Goal: Task Accomplishment & Management: Use online tool/utility

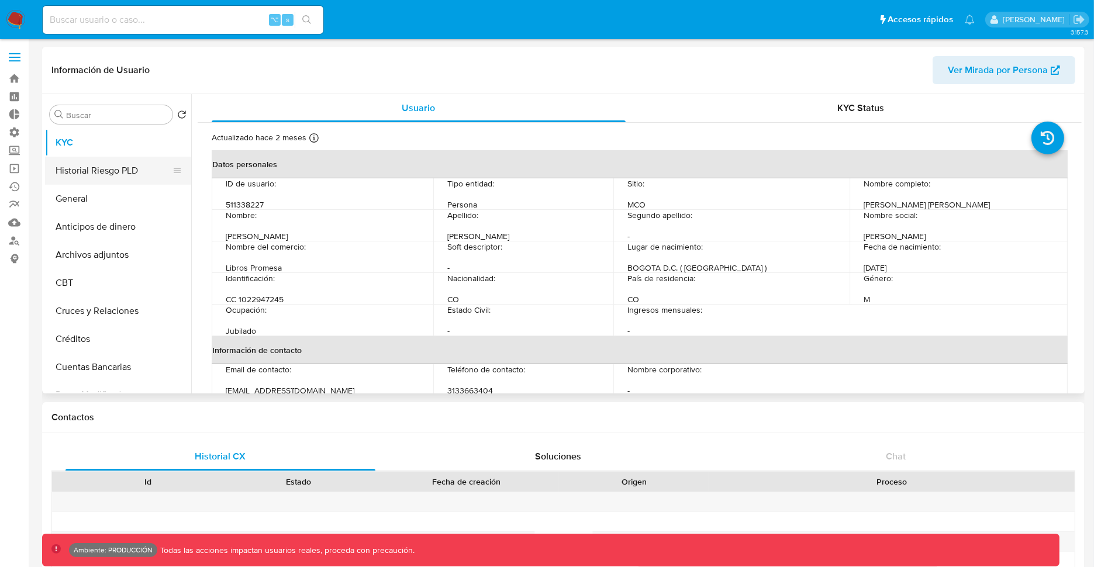
select select "10"
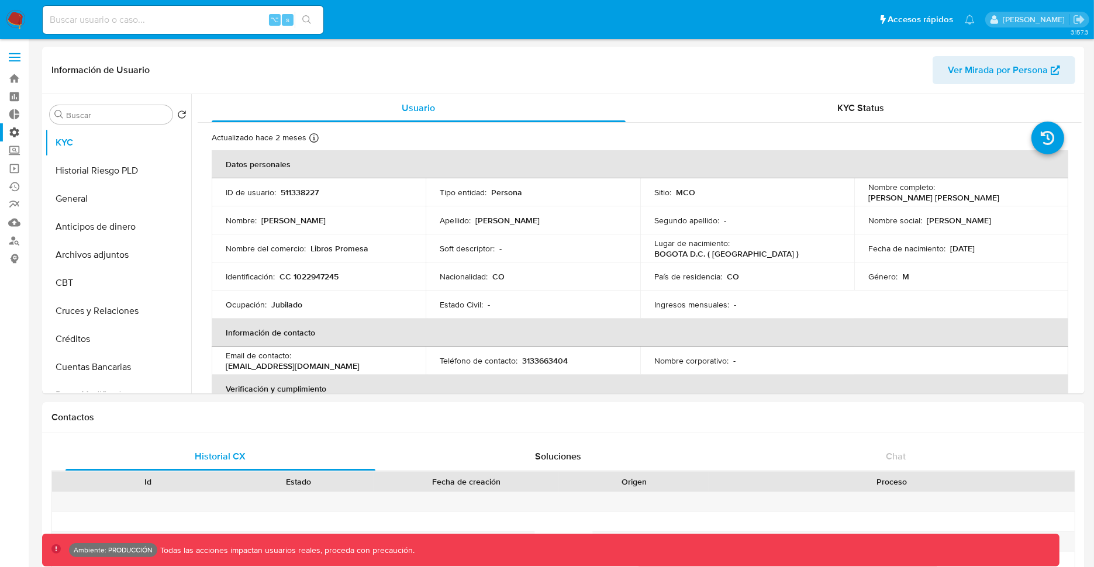
click at [16, 127] on label "Administración" at bounding box center [69, 132] width 139 height 18
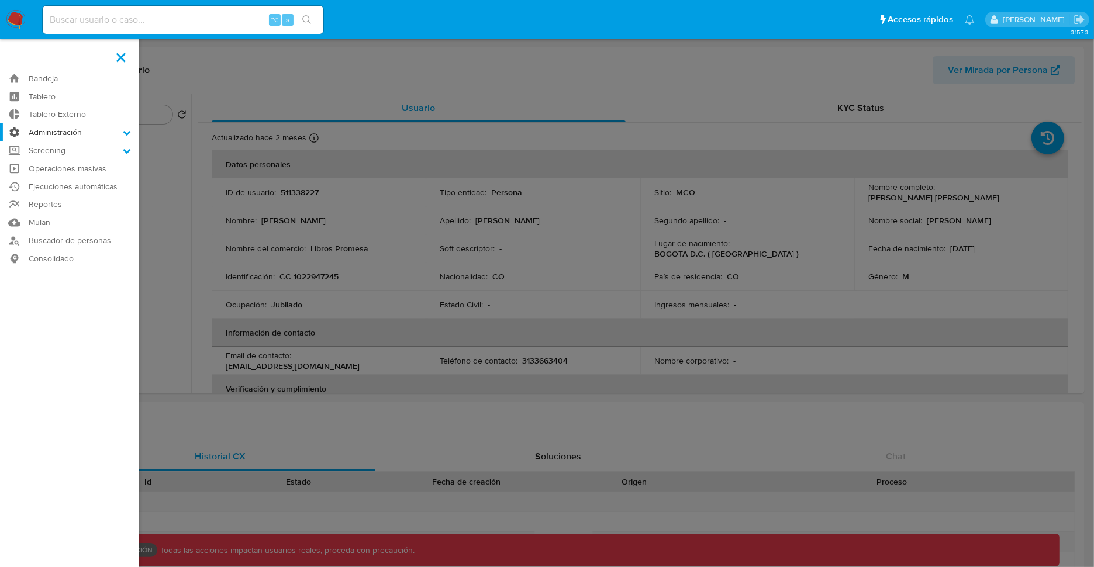
click at [0, 0] on input "Administración" at bounding box center [0, 0] width 0 height 0
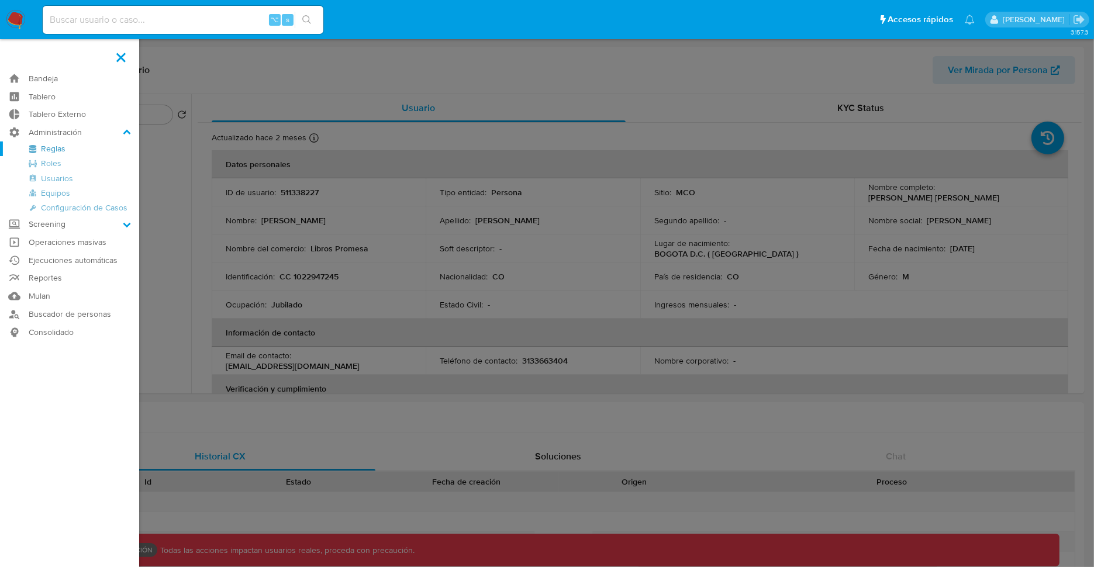
click at [60, 148] on link "Reglas" at bounding box center [69, 148] width 139 height 15
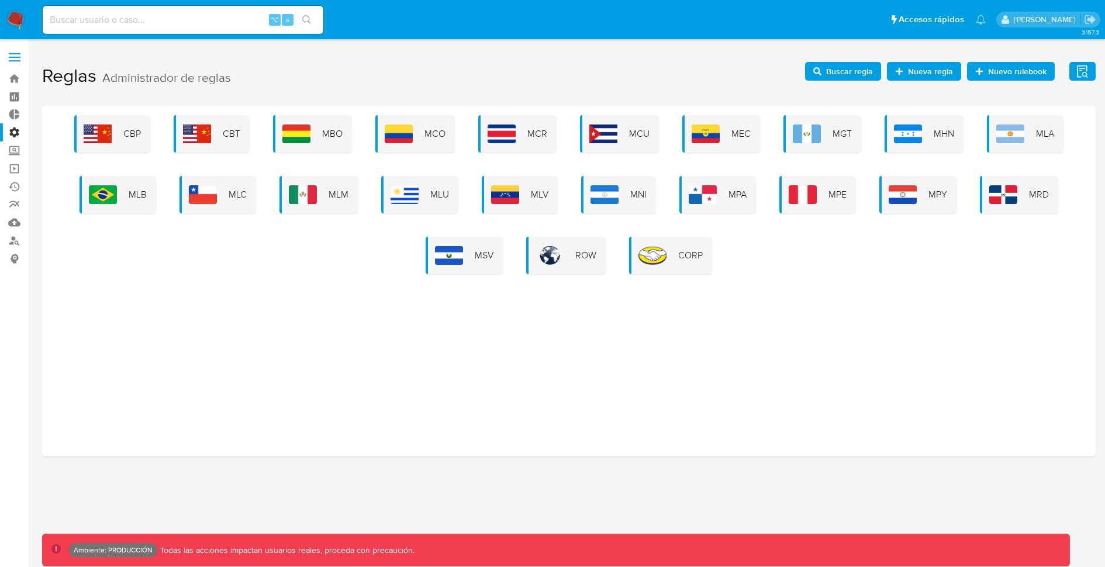
click at [836, 68] on span "Buscar regla" at bounding box center [849, 71] width 47 height 19
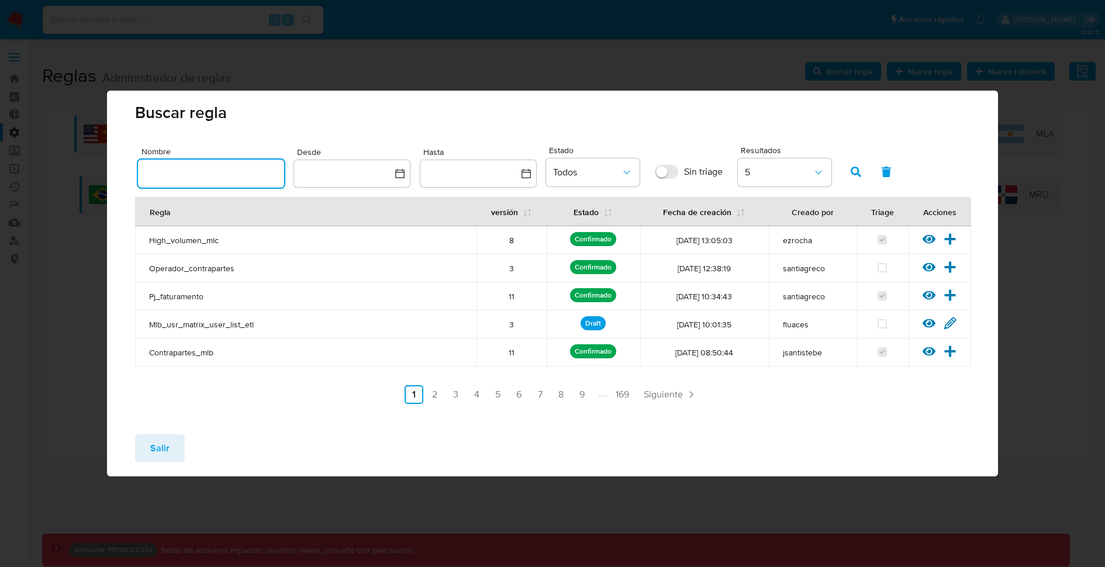
click at [211, 177] on input "text" at bounding box center [211, 173] width 146 height 15
type input "Mlb_usr_matrix_user_list_etl"
click at [857, 172] on icon "button" at bounding box center [855, 172] width 11 height 11
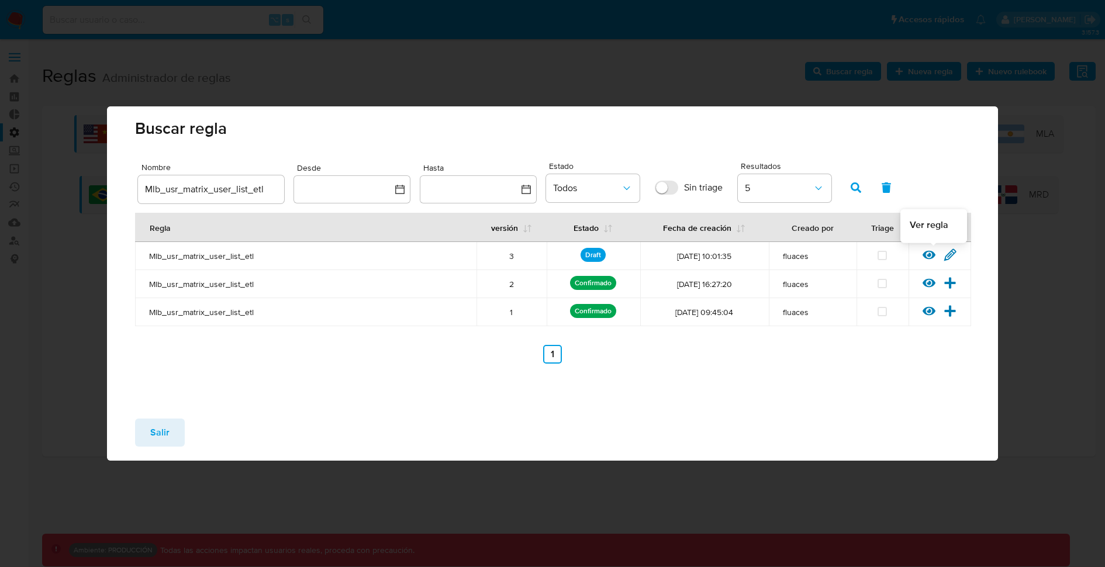
click at [926, 257] on icon at bounding box center [928, 255] width 13 height 9
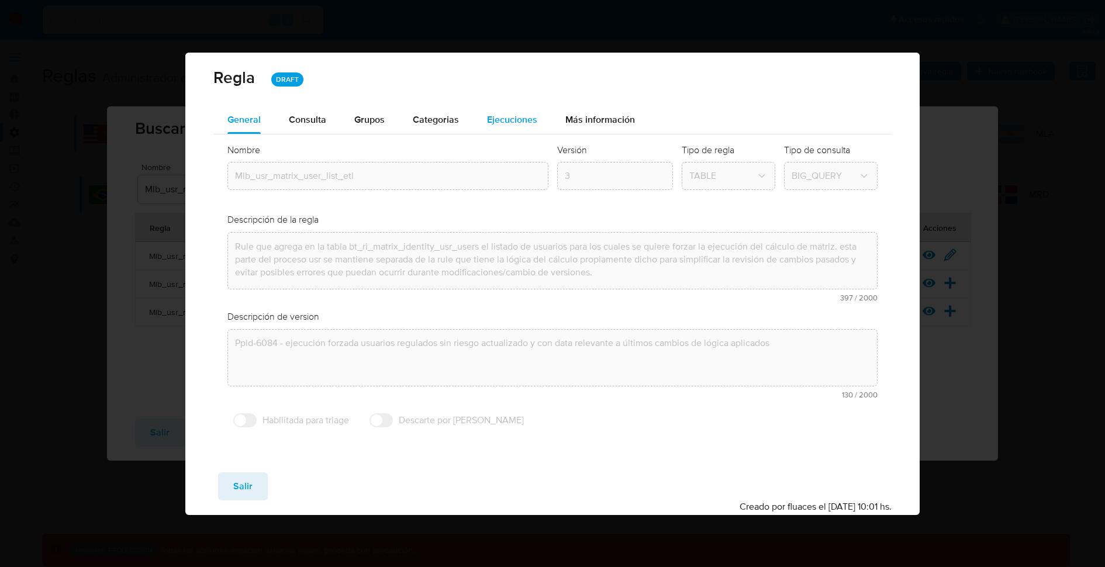
click at [504, 121] on span "Ejecuciones" at bounding box center [512, 119] width 50 height 13
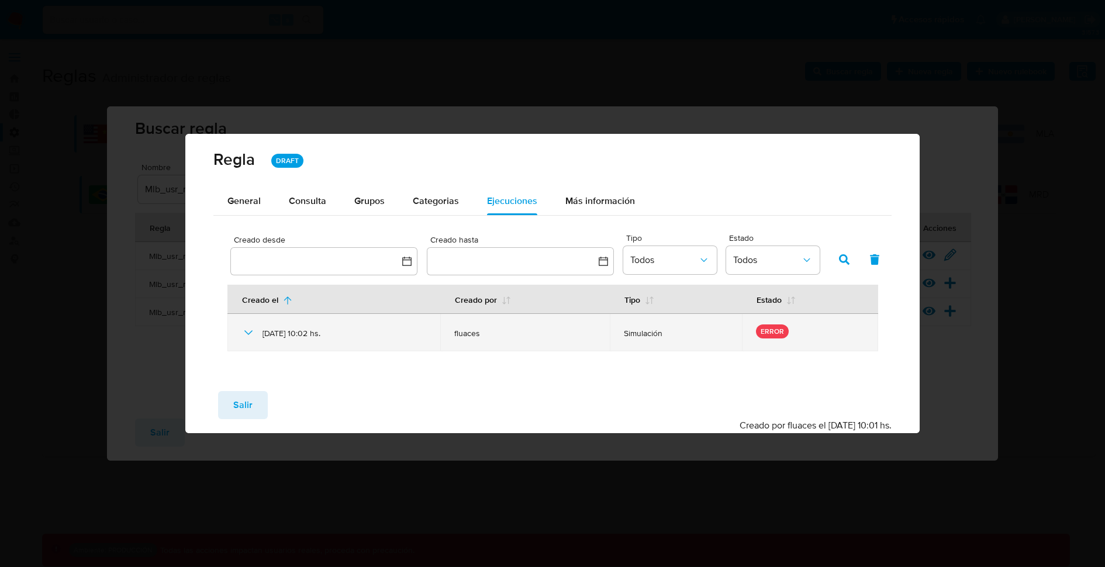
click at [782, 330] on p "ERROR" at bounding box center [772, 331] width 33 height 14
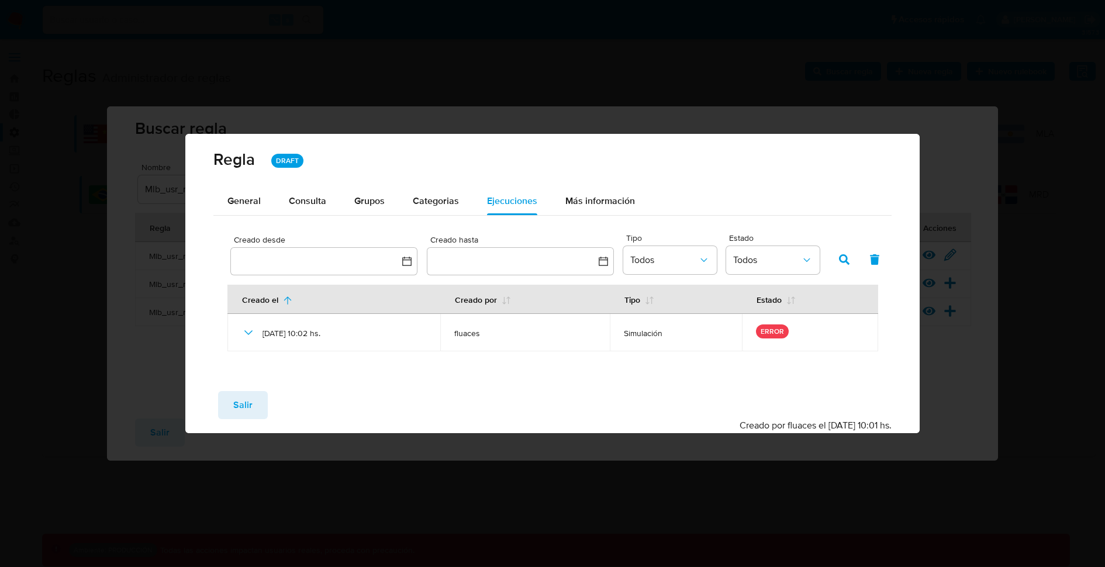
click at [223, 326] on div "Creado desde Creado hasta Tipo Todos Estado Todos Creado el Creado por Tipo Est…" at bounding box center [552, 288] width 678 height 145
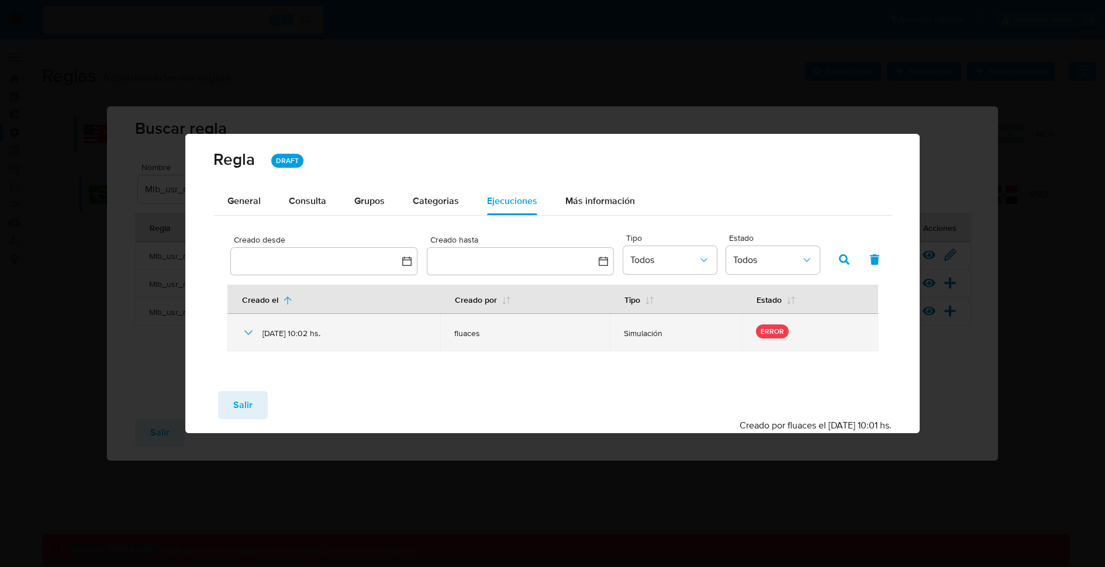
click at [235, 328] on td "08/09/2025 10:02 hs." at bounding box center [333, 332] width 213 height 37
click at [242, 329] on icon at bounding box center [248, 333] width 14 height 14
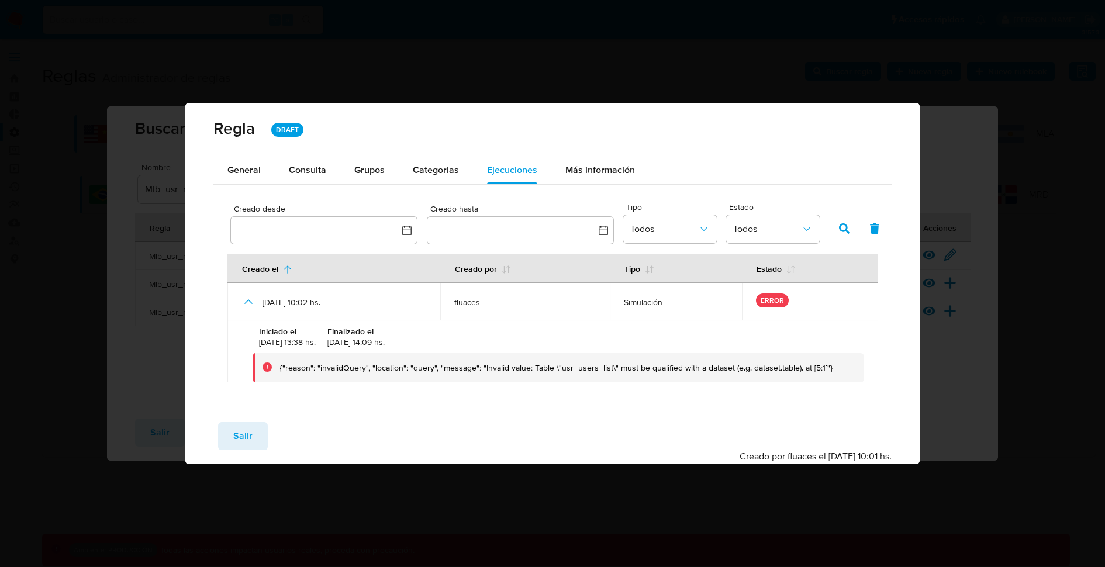
click at [482, 379] on div "{"reason": "invalidQuery", "location": "query", "message": "Invalid value: Tabl…" at bounding box center [558, 367] width 611 height 29
click at [480, 378] on div "{"reason": "invalidQuery", "location": "query", "message": "Invalid value: Tabl…" at bounding box center [558, 367] width 611 height 29
click at [557, 365] on div "{"reason": "invalidQuery", "location": "query", "message": "Invalid value: Tabl…" at bounding box center [556, 367] width 552 height 11
drag, startPoint x: 834, startPoint y: 366, endPoint x: 270, endPoint y: 372, distance: 564.1
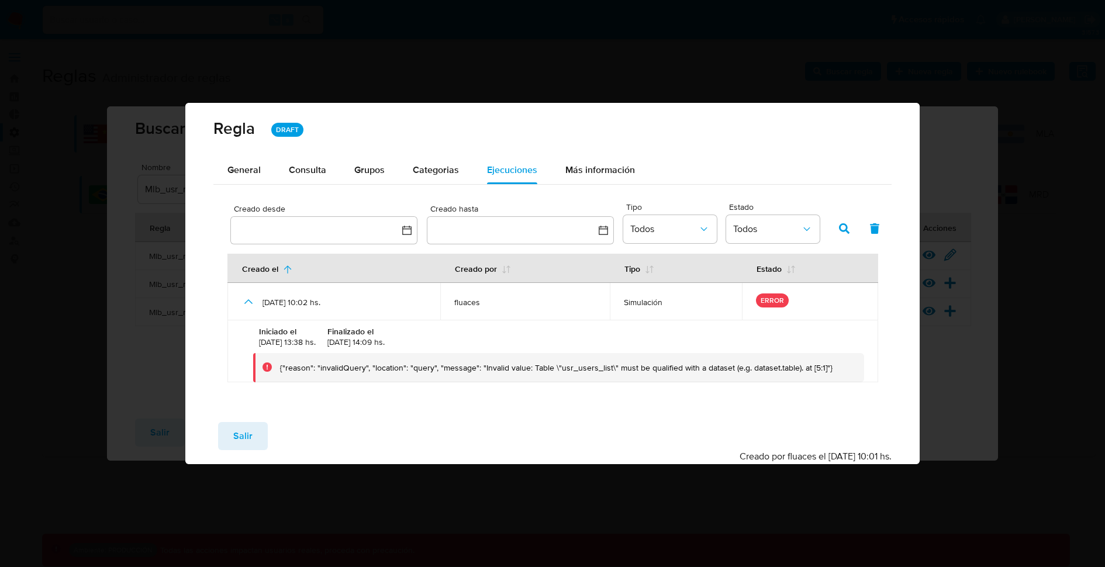
click at [270, 372] on div "{"reason": "invalidQuery", "location": "query", "message": "Invalid value: Tabl…" at bounding box center [558, 367] width 611 height 29
click at [245, 441] on span "Salir" at bounding box center [242, 436] width 19 height 26
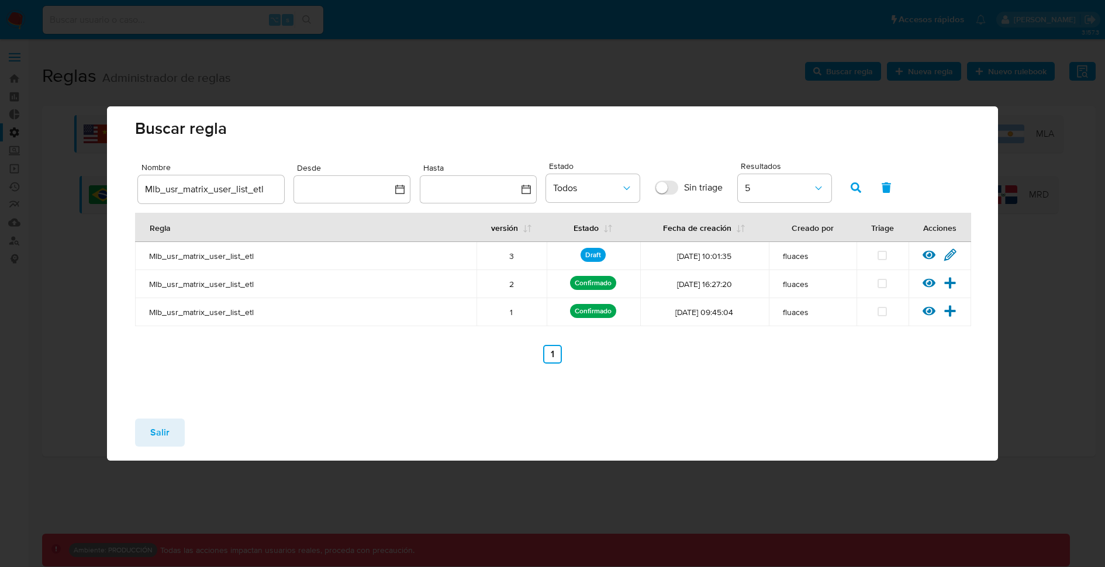
click at [690, 389] on div "Nombre Mlb_usr_matrix_user_list_etl Desde Hasta Estado Todos Sin triage Resulta…" at bounding box center [552, 284] width 891 height 250
drag, startPoint x: 1000, startPoint y: 37, endPoint x: 1002, endPoint y: 7, distance: 29.9
click at [1000, 37] on div "Buscar regla Nombre Mlb_usr_matrix_user_list_etl Desde Hasta Estado Todos Sin t…" at bounding box center [552, 283] width 1105 height 567
